Goal: Transaction & Acquisition: Purchase product/service

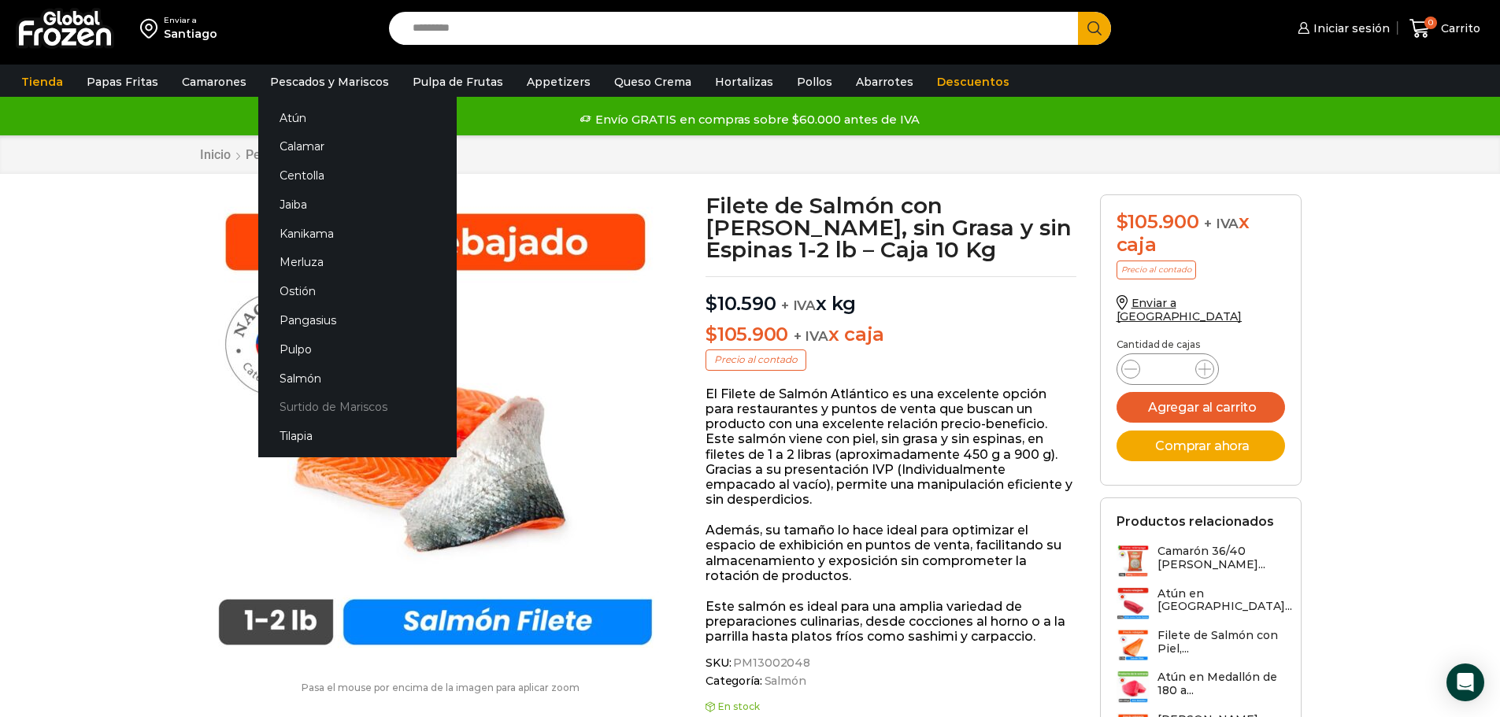
click at [306, 402] on link "Surtido de Mariscos" at bounding box center [357, 407] width 198 height 29
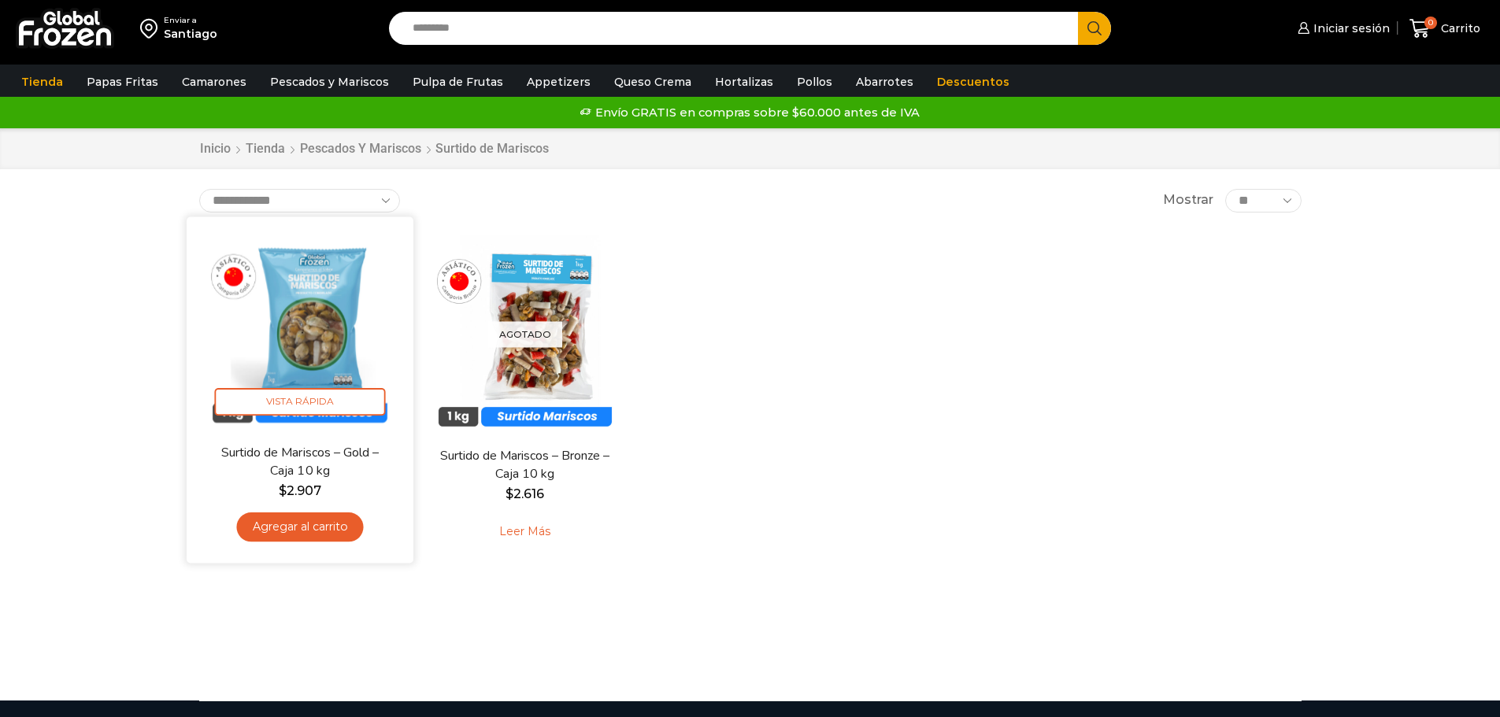
click at [298, 335] on img at bounding box center [299, 329] width 203 height 203
